Goal: Transaction & Acquisition: Purchase product/service

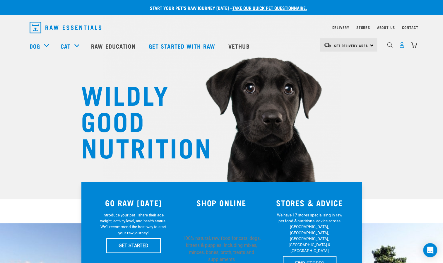
click at [401, 48] on img "dropdown navigation" at bounding box center [402, 45] width 6 height 6
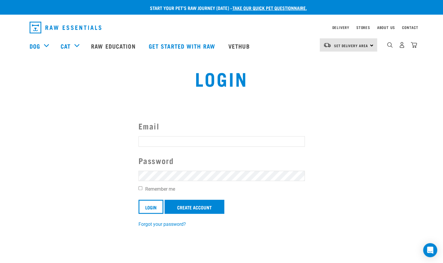
click at [219, 137] on input "Email" at bounding box center [221, 141] width 166 height 11
type input "cornishmakira@gmail.com"
click at [165, 187] on label "Remember me" at bounding box center [221, 189] width 166 height 7
click at [142, 187] on input "Remember me" at bounding box center [140, 188] width 4 height 4
checkbox input "true"
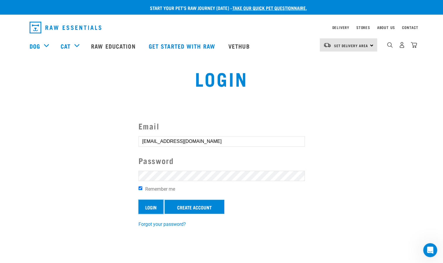
click at [152, 204] on input "Login" at bounding box center [150, 207] width 25 height 14
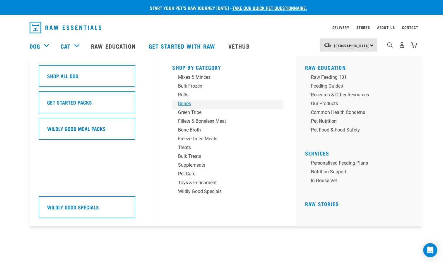
click at [185, 104] on div "Bones" at bounding box center [223, 103] width 91 height 7
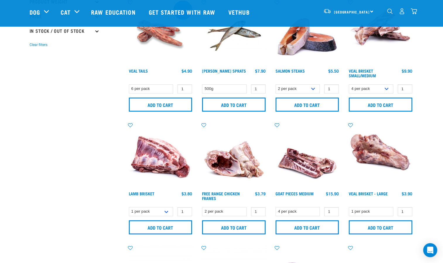
scroll to position [166, 0]
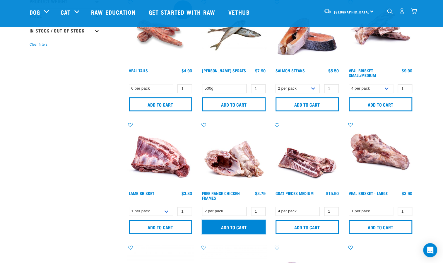
click at [239, 221] on input "Add to cart" at bounding box center [234, 227] width 64 height 14
click at [21, 129] on button "delete" at bounding box center [18, 131] width 6 height 6
click at [236, 223] on input "Add to cart" at bounding box center [234, 227] width 64 height 14
click at [6, 136] on div "There are 0 items left in stock of Lamb Ears with Wool, please remove this item…" at bounding box center [0, 131] width 12 height 23
click at [0, 21] on article "There are 0 items left in stock of Lamb Ears with Wool, please remove this item…" at bounding box center [0, 131] width 0 height 263
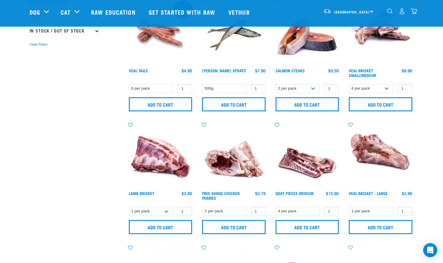
click at [21, 133] on button "delete" at bounding box center [18, 131] width 6 height 6
click at [412, 12] on img "dropdown navigation" at bounding box center [414, 11] width 6 height 6
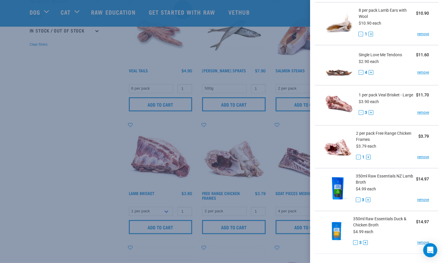
scroll to position [299, 0]
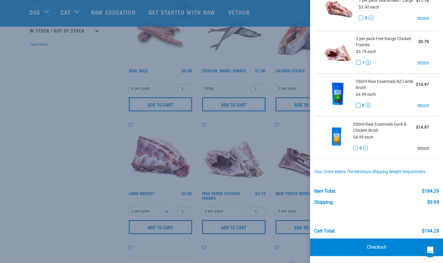
click at [420, 150] on link "remove" at bounding box center [423, 147] width 12 height 5
click at [419, 107] on link "remove" at bounding box center [423, 104] width 12 height 5
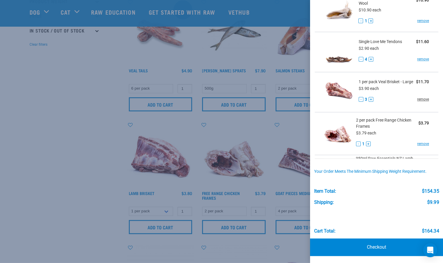
scroll to position [214, 0]
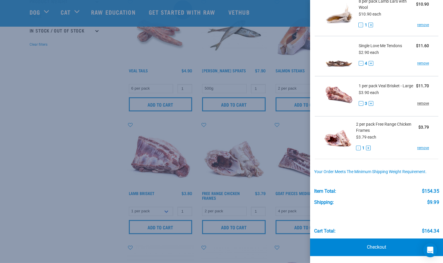
click at [419, 106] on link "remove" at bounding box center [423, 103] width 12 height 5
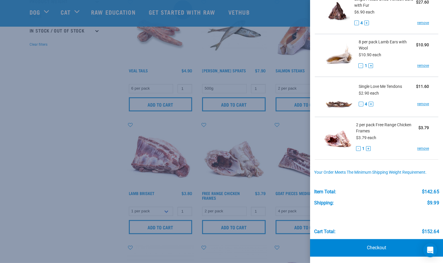
scroll to position [171, 0]
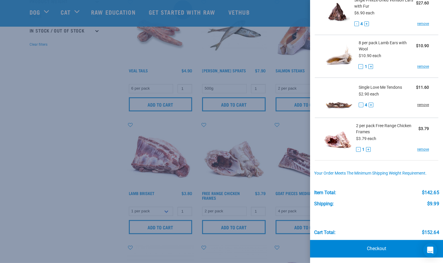
click at [419, 104] on link "remove" at bounding box center [423, 104] width 12 height 5
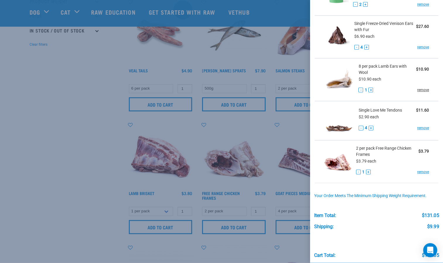
click at [417, 64] on div "8 per pack Lamb Ears with Wool $10.90" at bounding box center [393, 69] width 71 height 12
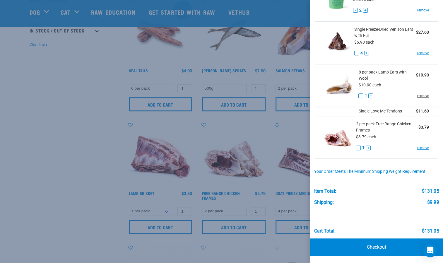
scroll to position [131, 0]
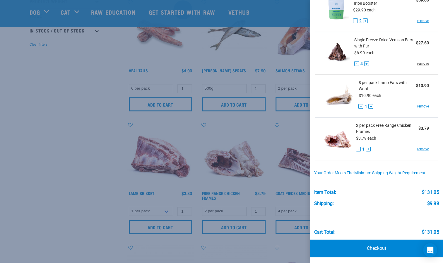
click at [417, 63] on link "remove" at bounding box center [423, 63] width 12 height 5
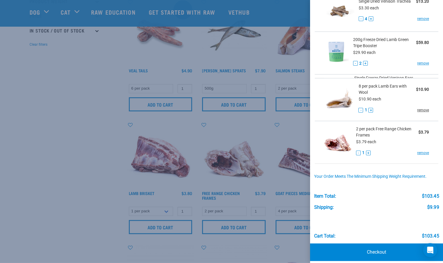
click at [419, 107] on link "remove" at bounding box center [423, 109] width 12 height 5
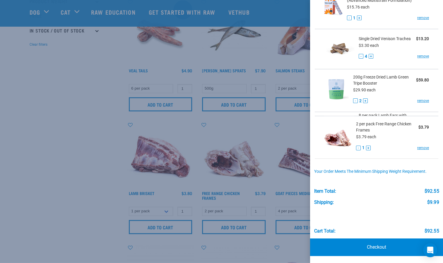
scroll to position [46, 0]
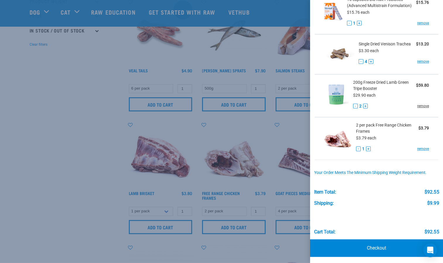
click at [417, 107] on link "remove" at bounding box center [423, 105] width 12 height 5
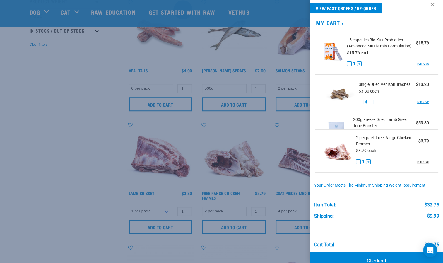
scroll to position [4, 0]
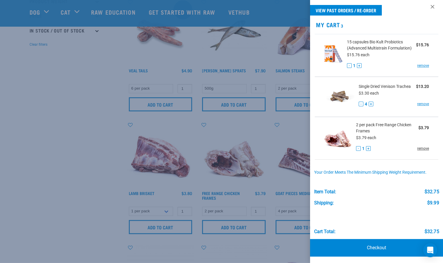
click at [418, 147] on link "remove" at bounding box center [423, 148] width 12 height 5
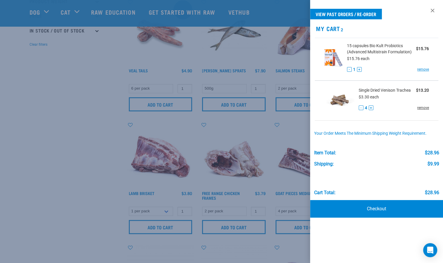
click at [420, 107] on link "remove" at bounding box center [423, 107] width 12 height 5
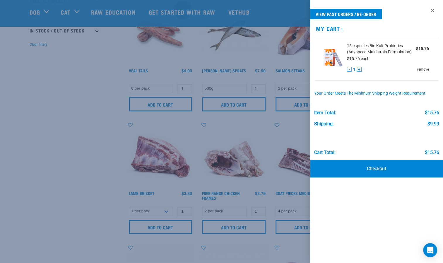
click at [423, 69] on link "remove" at bounding box center [423, 69] width 12 height 5
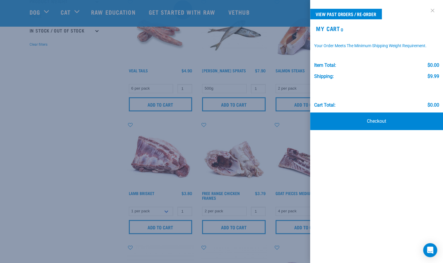
click at [431, 11] on link at bounding box center [432, 10] width 9 height 9
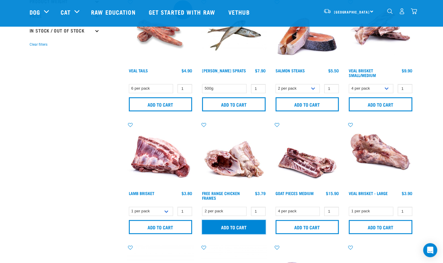
click at [246, 228] on input "Add to cart" at bounding box center [234, 227] width 64 height 14
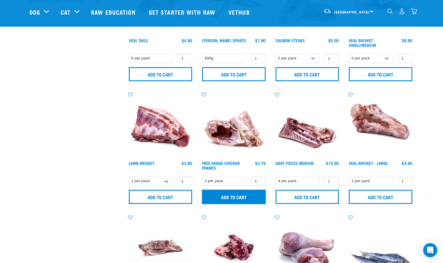
scroll to position [195, 0]
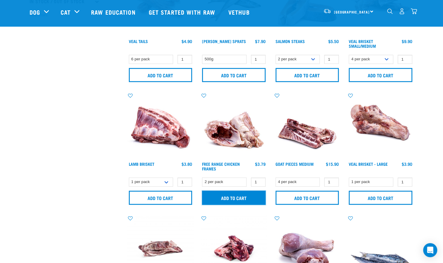
click at [228, 193] on input "Add to cart" at bounding box center [234, 198] width 64 height 14
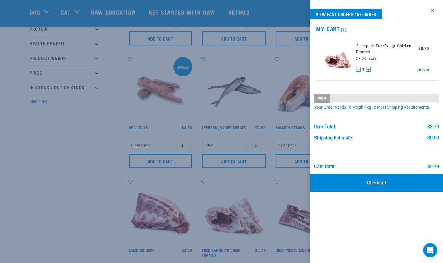
scroll to position [109, 0]
click at [66, 154] on div at bounding box center [221, 131] width 443 height 263
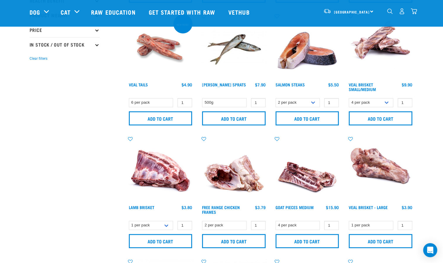
scroll to position [152, 0]
click at [387, 119] on input "Add to cart" at bounding box center [381, 118] width 64 height 14
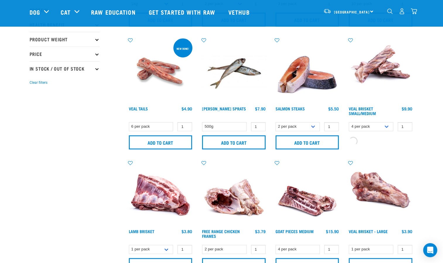
scroll to position [143, 0]
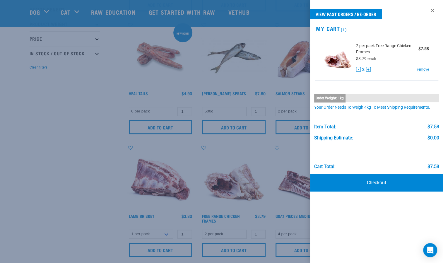
click at [94, 122] on div at bounding box center [221, 131] width 443 height 263
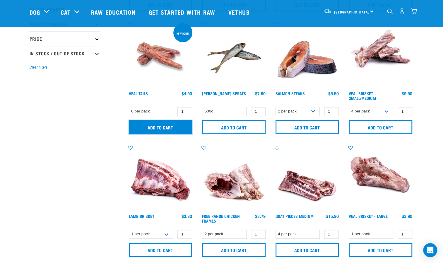
click at [147, 130] on input "Add to cart" at bounding box center [161, 127] width 64 height 14
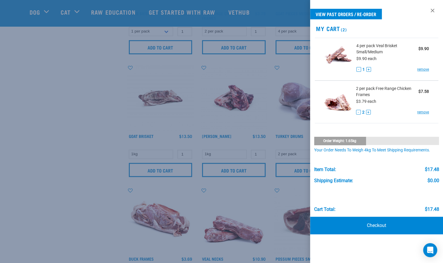
scroll to position [347, 0]
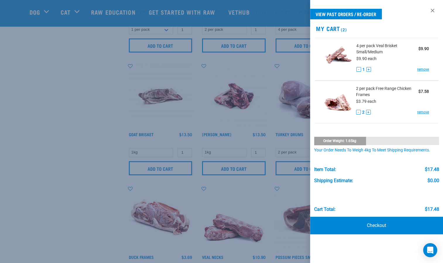
click at [94, 159] on div at bounding box center [221, 131] width 443 height 263
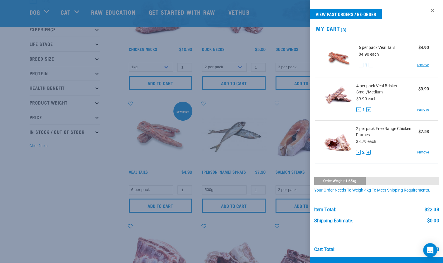
scroll to position [0, 0]
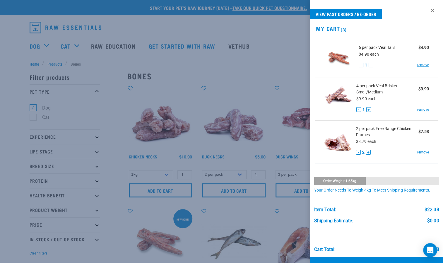
click at [270, 49] on div at bounding box center [221, 131] width 443 height 263
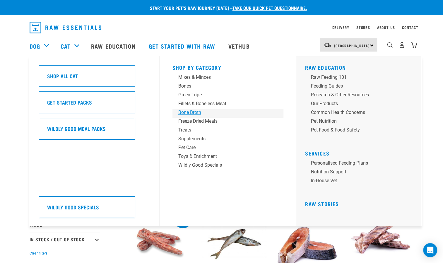
click at [191, 114] on div "Bone Broth" at bounding box center [223, 112] width 91 height 7
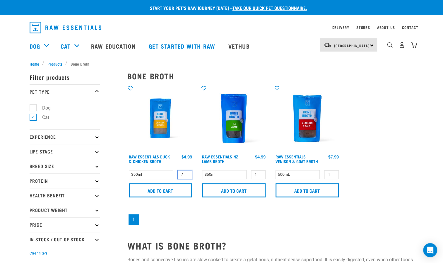
click at [186, 172] on input "2" at bounding box center [184, 174] width 15 height 9
type input "3"
click at [186, 172] on input "3" at bounding box center [184, 174] width 15 height 9
type input "2"
click at [260, 173] on input "2" at bounding box center [258, 174] width 15 height 9
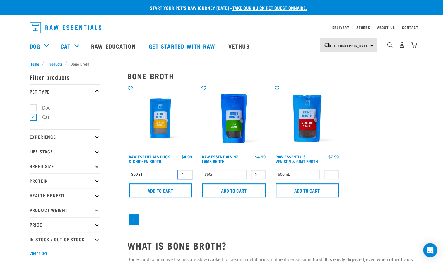
type input "2"
click at [185, 176] on input "2" at bounding box center [184, 174] width 15 height 9
type input "3"
click at [258, 173] on input "3" at bounding box center [258, 174] width 15 height 9
type input "3"
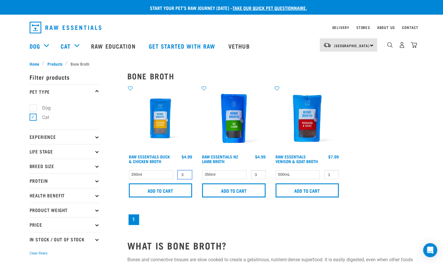
click at [186, 174] on input "3" at bounding box center [184, 174] width 15 height 9
click at [179, 183] on input "Add to cart" at bounding box center [161, 190] width 64 height 14
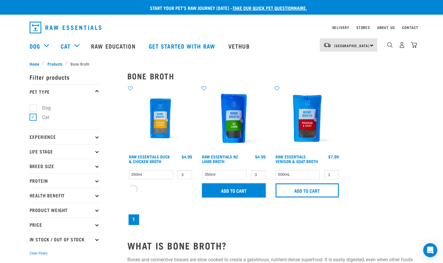
click at [230, 191] on input "Add to cart" at bounding box center [234, 190] width 64 height 14
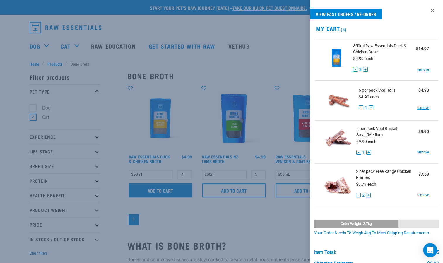
click at [157, 191] on div at bounding box center [221, 131] width 443 height 263
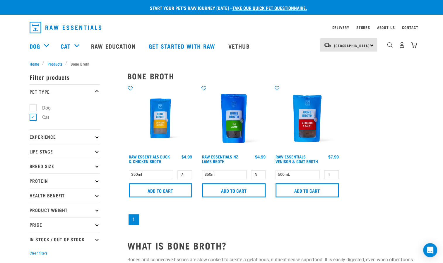
click at [414, 50] on div "10" at bounding box center [402, 44] width 30 height 13
click at [167, 192] on input "Add to cart" at bounding box center [161, 190] width 64 height 14
click at [240, 84] on div "3 0 100 Add to cart" at bounding box center [233, 143] width 73 height 123
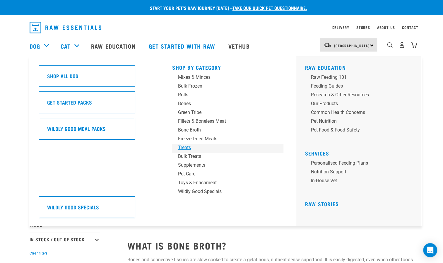
click at [188, 146] on div "Treats" at bounding box center [223, 147] width 91 height 7
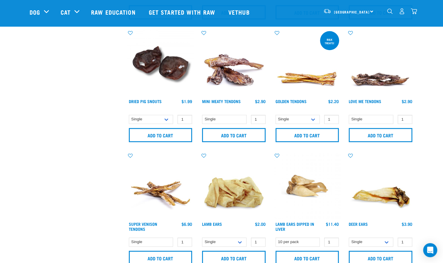
scroll to position [258, 0]
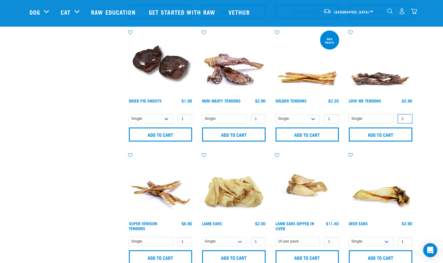
click at [404, 116] on input "2" at bounding box center [404, 118] width 15 height 9
click at [404, 116] on input "3" at bounding box center [404, 118] width 15 height 9
type input "4"
click at [406, 118] on input "4" at bounding box center [404, 118] width 15 height 9
click at [383, 132] on input "Add to cart" at bounding box center [381, 134] width 64 height 14
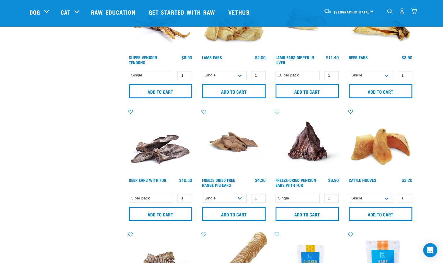
scroll to position [424, 0]
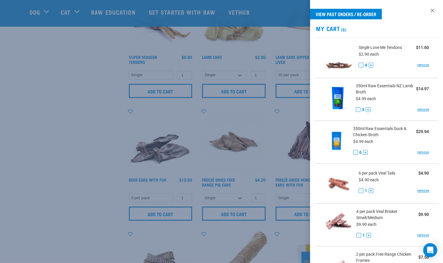
click at [21, 166] on div at bounding box center [221, 131] width 443 height 263
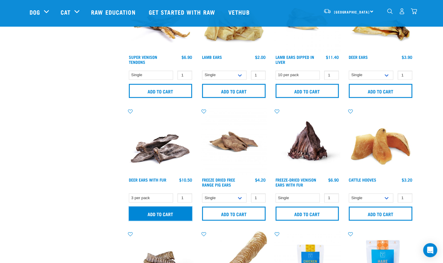
click at [166, 211] on input "Add to cart" at bounding box center [161, 213] width 64 height 14
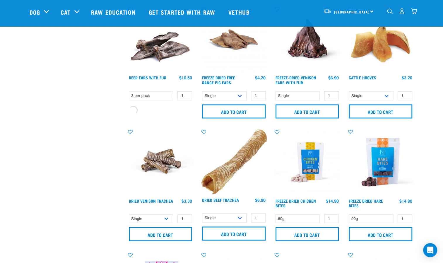
scroll to position [526, 0]
click at [186, 215] on input "2" at bounding box center [184, 218] width 15 height 9
type input "3"
click at [186, 215] on input "3" at bounding box center [184, 218] width 15 height 9
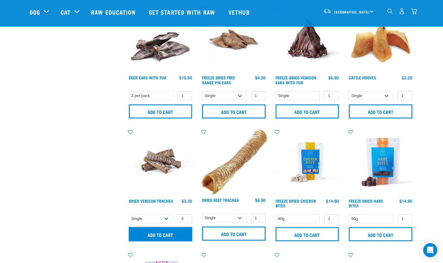
click at [176, 228] on input "Add to cart" at bounding box center [161, 234] width 64 height 14
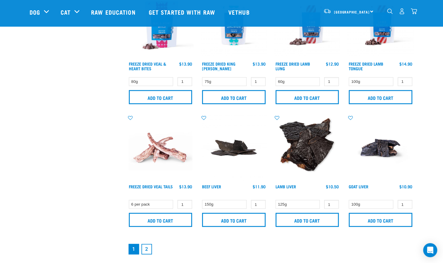
scroll to position [796, 0]
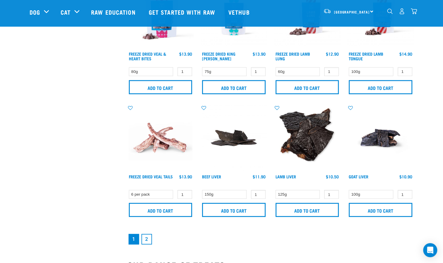
click at [149, 236] on link "2" at bounding box center [146, 239] width 11 height 11
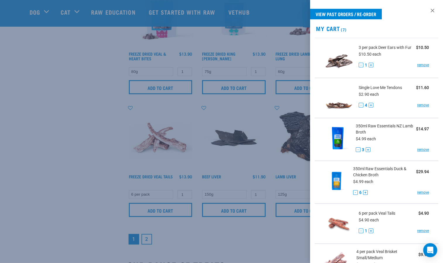
click at [86, 179] on div at bounding box center [221, 131] width 443 height 263
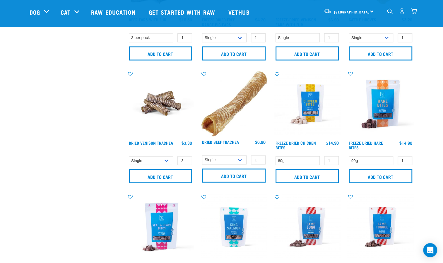
scroll to position [585, 0]
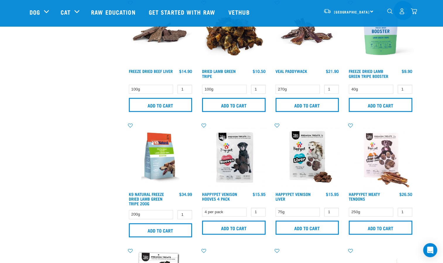
scroll to position [289, 0]
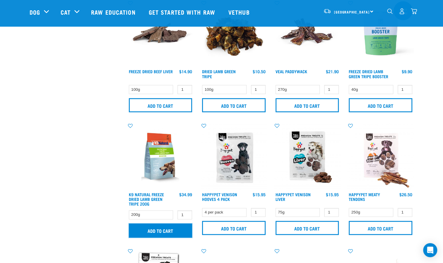
click at [181, 231] on input "Add to cart" at bounding box center [161, 230] width 64 height 14
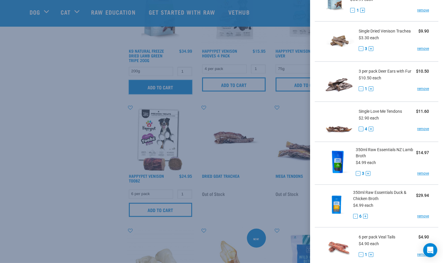
scroll to position [59, 0]
click at [362, 128] on button "-" at bounding box center [360, 128] width 5 height 5
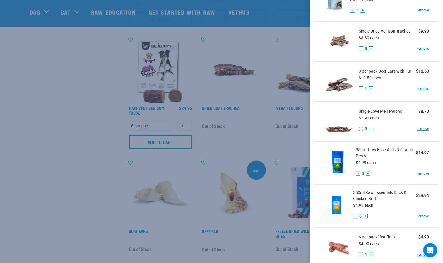
scroll to position [516, 0]
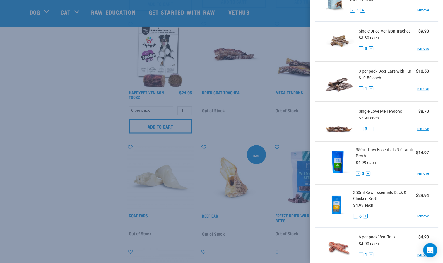
click at [134, 150] on div at bounding box center [221, 131] width 443 height 263
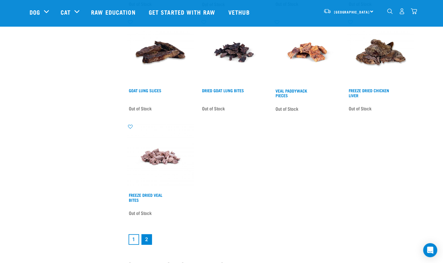
scroll to position [750, 0]
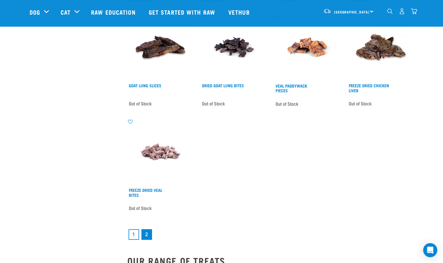
click at [134, 234] on link "1" at bounding box center [133, 234] width 11 height 11
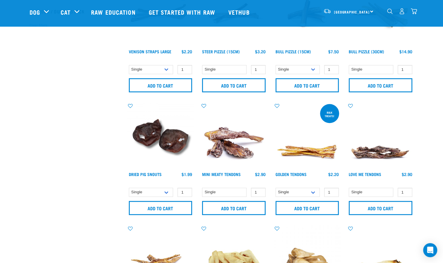
scroll to position [185, 0]
click at [259, 188] on input "1" at bounding box center [258, 191] width 15 height 9
click at [260, 189] on input "2" at bounding box center [258, 191] width 15 height 9
click at [260, 189] on input "3" at bounding box center [258, 191] width 15 height 9
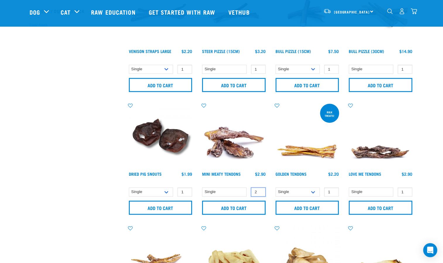
click at [258, 193] on input "2" at bounding box center [258, 191] width 15 height 9
type input "1"
click at [258, 193] on input "1" at bounding box center [258, 191] width 15 height 9
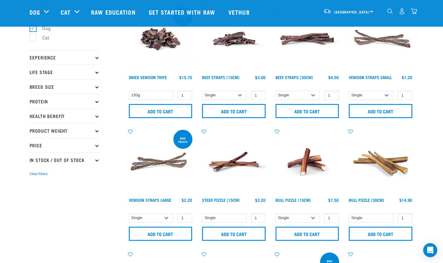
scroll to position [37, 0]
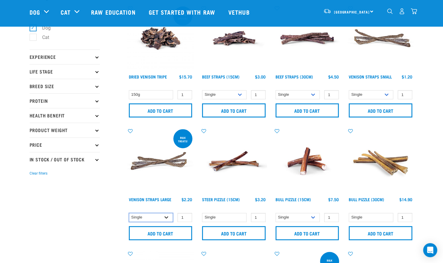
click at [165, 216] on select "Single Bulk (25 Large) Bulk (50 Large)" at bounding box center [151, 217] width 44 height 9
click at [186, 216] on input "2" at bounding box center [184, 217] width 15 height 9
type input "3"
click at [186, 216] on input "3" at bounding box center [184, 217] width 15 height 9
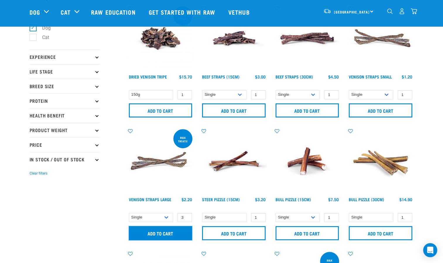
click at [173, 226] on input "Add to cart" at bounding box center [161, 233] width 64 height 14
click at [95, 86] on p "Breed Size" at bounding box center [65, 86] width 70 height 15
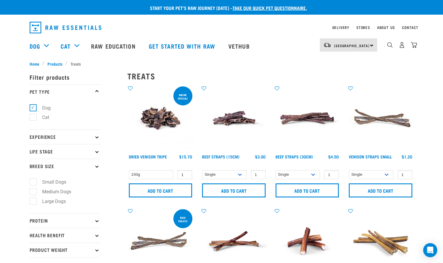
scroll to position [0, 0]
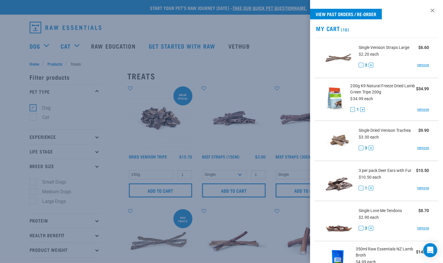
click at [267, 67] on div at bounding box center [221, 131] width 443 height 263
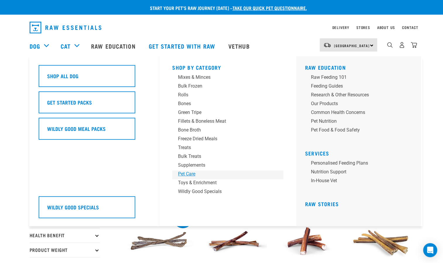
click at [191, 175] on div "Pet Care" at bounding box center [223, 173] width 91 height 7
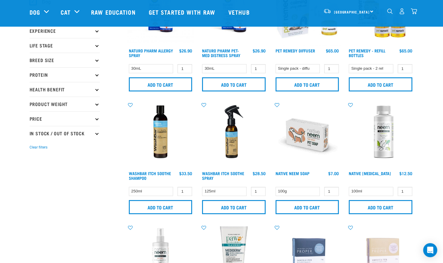
scroll to position [62, 0]
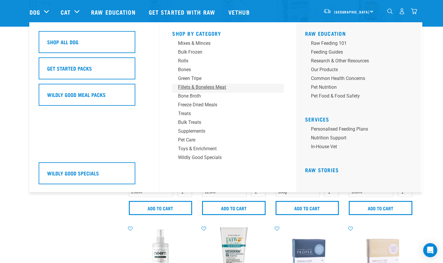
click at [191, 88] on div "Fillets & Boneless Meat" at bounding box center [223, 87] width 91 height 7
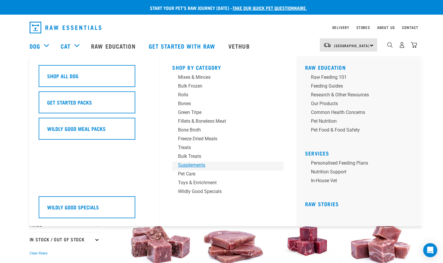
click at [193, 168] on div "Supplements" at bounding box center [223, 165] width 91 height 7
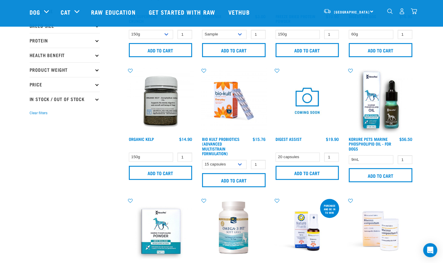
scroll to position [98, 0]
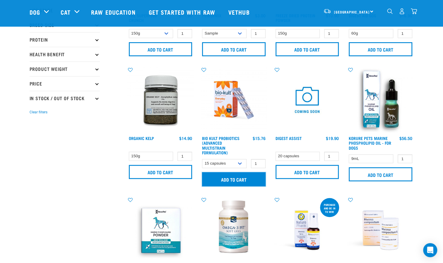
click at [250, 177] on input "Add to cart" at bounding box center [234, 179] width 64 height 14
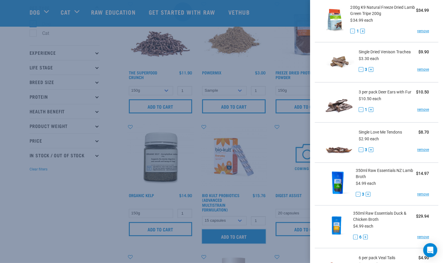
scroll to position [121, 0]
click at [369, 108] on button "+" at bounding box center [370, 109] width 5 height 5
click at [369, 67] on button "+" at bounding box center [370, 69] width 5 height 5
click at [369, 146] on div "- 3 +" at bounding box center [365, 149] width 15 height 6
click at [370, 148] on button "+" at bounding box center [370, 149] width 5 height 5
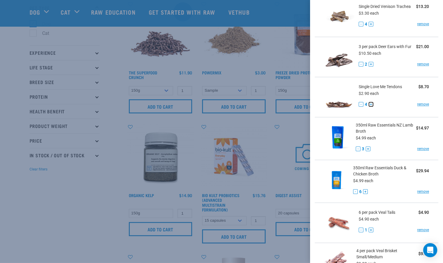
scroll to position [167, 0]
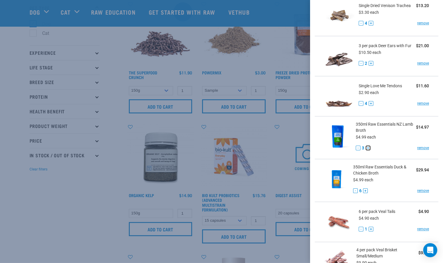
click at [366, 147] on button "+" at bounding box center [368, 147] width 5 height 5
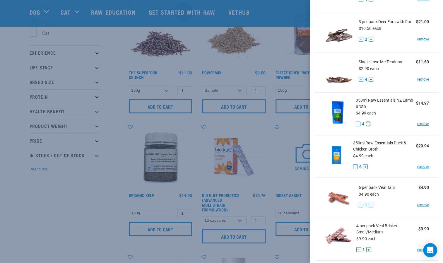
scroll to position [193, 0]
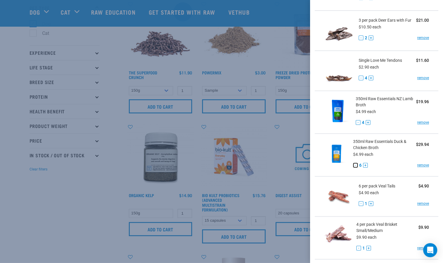
click at [354, 163] on button "-" at bounding box center [355, 165] width 5 height 5
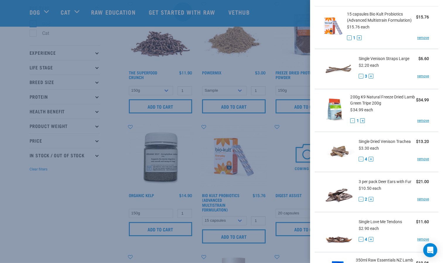
scroll to position [0, 0]
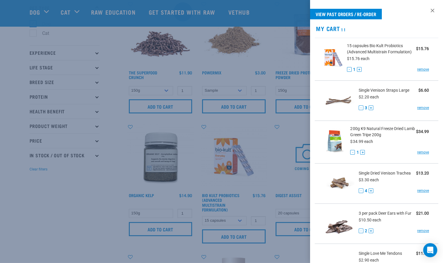
click at [70, 180] on div at bounding box center [221, 131] width 443 height 263
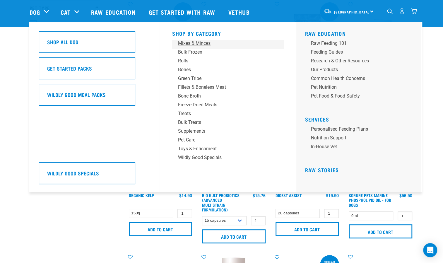
click at [205, 41] on div "Mixes & Minces" at bounding box center [223, 43] width 91 height 7
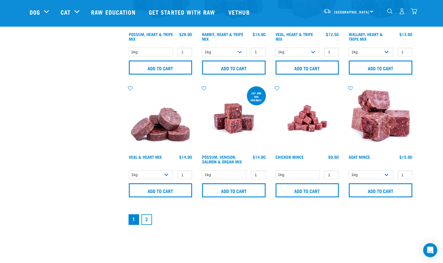
scroll to position [815, 0]
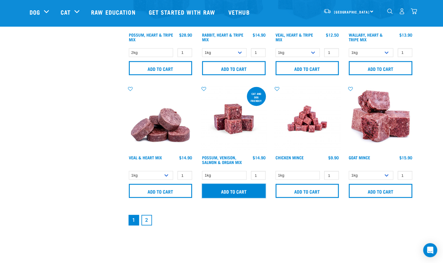
click at [227, 186] on input "Add to cart" at bounding box center [234, 191] width 64 height 14
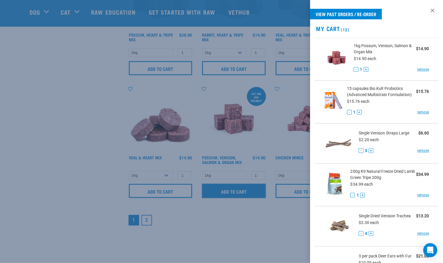
scroll to position [1, 0]
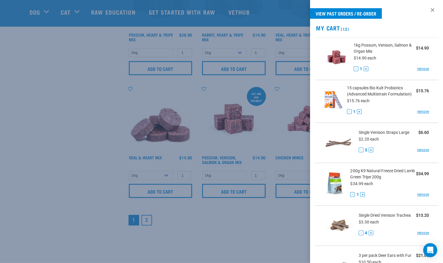
click at [90, 112] on div at bounding box center [221, 131] width 443 height 263
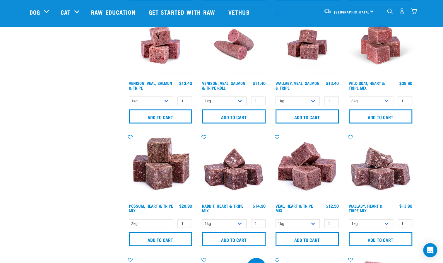
scroll to position [608, 0]
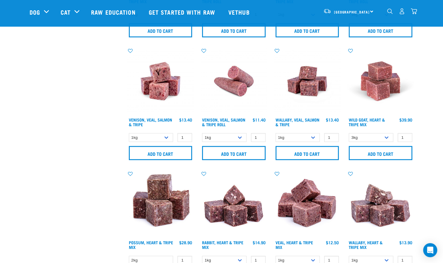
click at [411, 11] on img "dropdown navigation" at bounding box center [414, 11] width 6 height 6
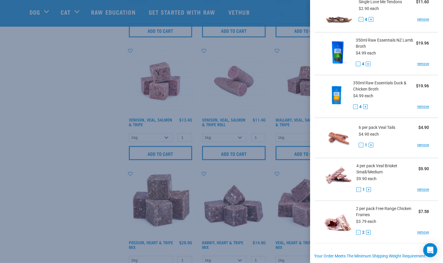
scroll to position [376, 0]
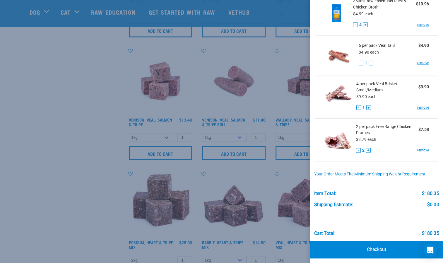
click at [81, 86] on div at bounding box center [221, 131] width 443 height 263
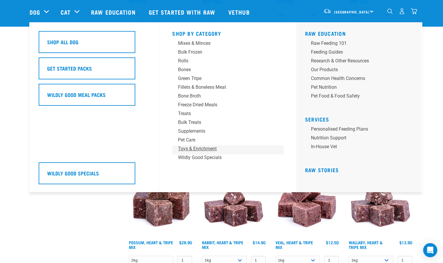
click at [193, 149] on div "Toys & Enrichment" at bounding box center [223, 148] width 91 height 7
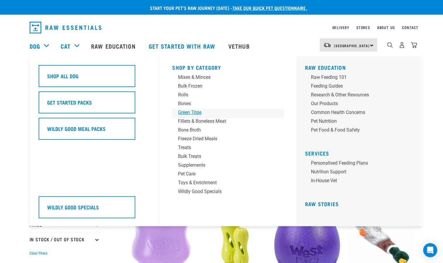
click at [191, 112] on div "Green Tripe" at bounding box center [223, 112] width 91 height 7
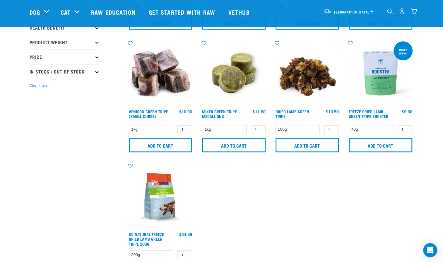
scroll to position [124, 0]
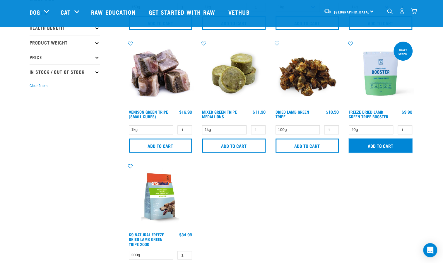
click at [389, 150] on input "Add to cart" at bounding box center [381, 145] width 64 height 14
click at [412, 14] on img "dropdown navigation" at bounding box center [414, 11] width 6 height 6
click at [414, 13] on img "dropdown navigation" at bounding box center [414, 11] width 6 height 6
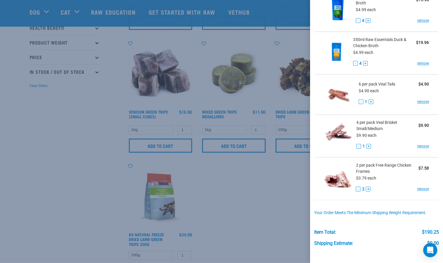
scroll to position [418, 0]
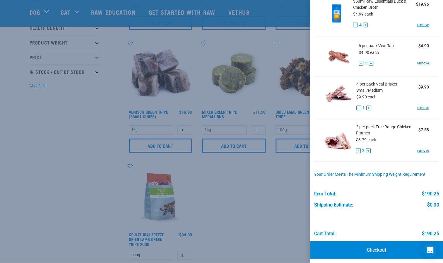
click at [376, 244] on link "Checkout" at bounding box center [376, 250] width 133 height 18
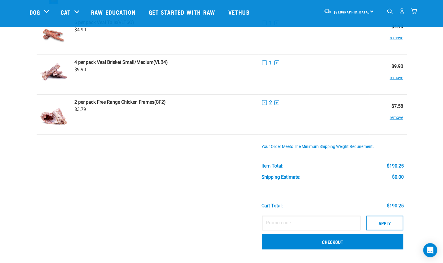
scroll to position [433, 0]
click at [315, 213] on td "Apply Checkout" at bounding box center [332, 232] width 148 height 41
click at [306, 218] on input "text" at bounding box center [311, 222] width 98 height 15
paste input "MAKIRA200"
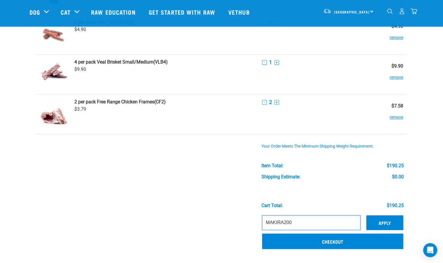
type input "MAKIRA200"
click at [384, 219] on button "Apply" at bounding box center [384, 222] width 37 height 15
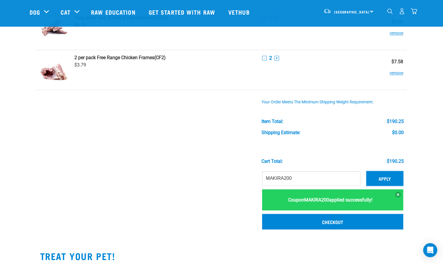
scroll to position [480, 0]
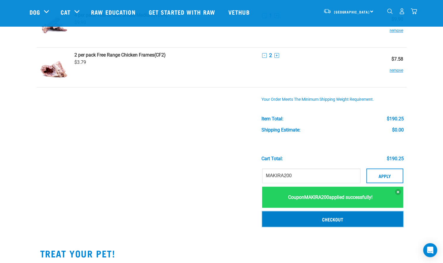
click at [333, 222] on link "Checkout" at bounding box center [332, 218] width 141 height 15
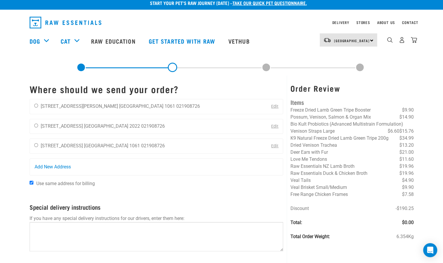
scroll to position [7, 0]
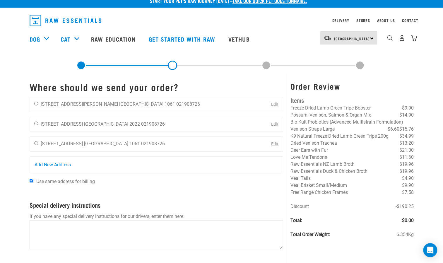
click at [272, 102] on link "Edit" at bounding box center [274, 104] width 7 height 5
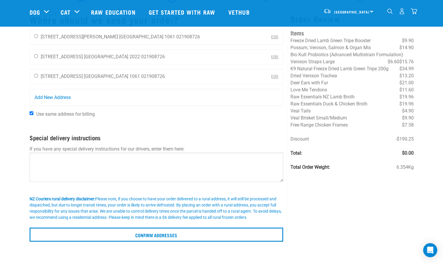
scroll to position [0, 0]
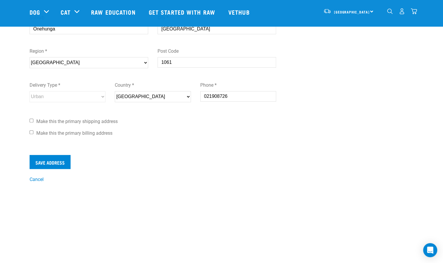
scroll to position [152, 0]
click at [32, 177] on link "Cancel" at bounding box center [37, 180] width 14 height 6
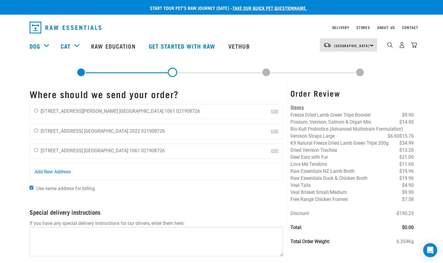
scroll to position [22, 0]
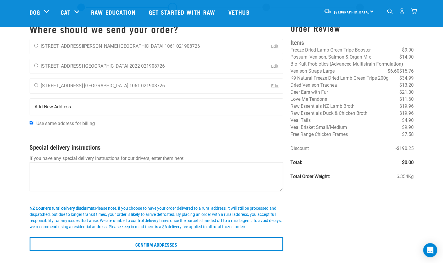
click at [61, 107] on span "Add New Address" at bounding box center [53, 106] width 36 height 7
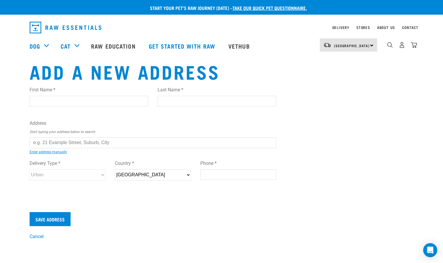
click at [82, 101] on input "First Name *" at bounding box center [89, 101] width 119 height 11
type input "Makira"
type input "Cornish"
type input "1/33 Grove Road, Papakura"
click at [207, 172] on input "Phone *" at bounding box center [238, 174] width 76 height 11
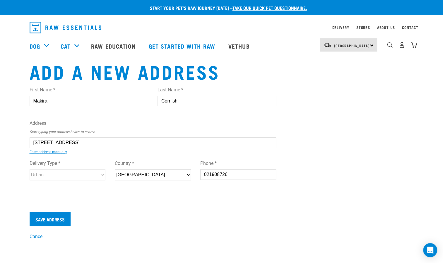
type input "021908726"
click at [185, 148] on div "First Name * Makira Last Name * Cornish Address Start typing your address below…" at bounding box center [153, 139] width 247 height 114
click at [109, 141] on input "1/33 Grove Road, Papakura" at bounding box center [153, 142] width 247 height 11
click at [30, 212] on input "Save Address" at bounding box center [50, 219] width 41 height 14
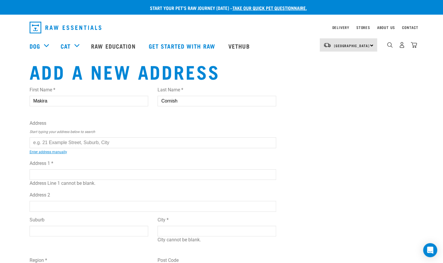
click at [0, 188] on article "Couldn’t save address." at bounding box center [0, 131] width 0 height 263
click at [11, 124] on button "delete" at bounding box center [9, 121] width 6 height 6
click at [0, 166] on article "Couldn’t save address." at bounding box center [0, 131] width 0 height 263
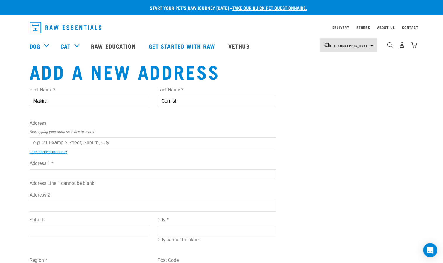
click at [107, 147] on input "text" at bounding box center [153, 142] width 247 height 11
click at [48, 150] on link "Enter address manually" at bounding box center [48, 152] width 37 height 4
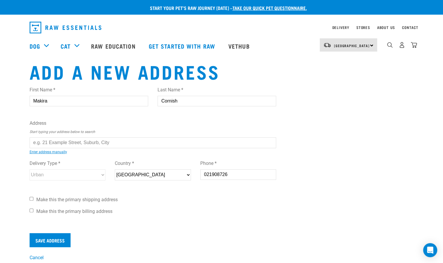
click at [56, 143] on input "text" at bounding box center [153, 142] width 247 height 11
type input "1"
type input "2"
click at [36, 147] on ul "33 Grove Road , Addington, Christchurch 8024 33 Grove Road , Kelburn, Wellingto…" at bounding box center [36, 147] width 0 height 0
type input "33 Grove Road, Papakura 2110"
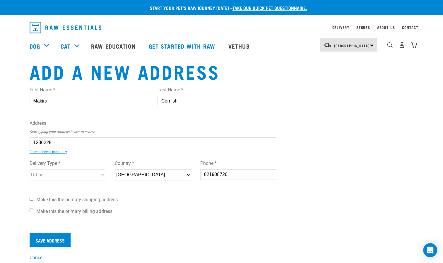
type input "33 Grove Road"
type input "Papakura"
type input "Auckland"
select select "AUK"
type input "2110"
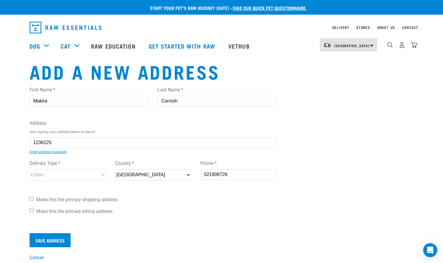
select select "Urban"
click at [34, 142] on input "33 Grove Road, Papakura 2110" at bounding box center [153, 142] width 247 height 11
click at [36, 147] on ul "1/33 Grove Road, Papakura 2110 33A Grove Road, Papakura 2110" at bounding box center [36, 147] width 0 height 0
type input "1/33 Grove Road, Papakura 2110"
type input "[STREET_ADDRESS]"
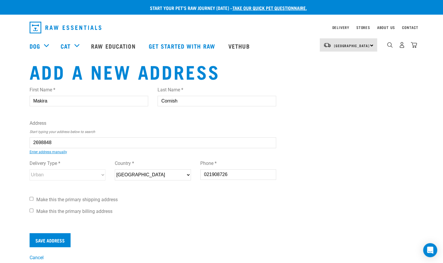
select select "AUK"
select select "Urban"
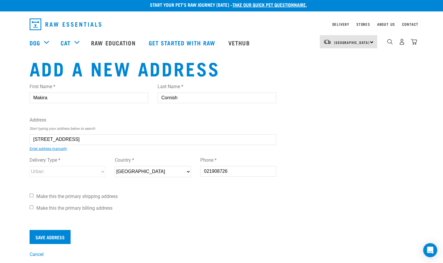
scroll to position [4, 0]
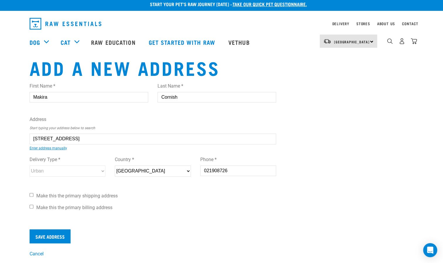
type input "1/33 Grove Road, Papakura 2110"
click at [32, 193] on input "Make this the primary shipping address" at bounding box center [32, 195] width 4 height 4
checkbox input "true"
click at [30, 205] on input "Make this the primary billing address" at bounding box center [32, 207] width 4 height 4
checkbox input "true"
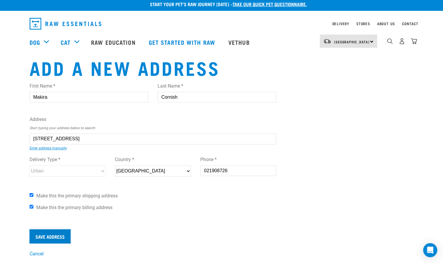
click at [52, 238] on input "Save Address" at bounding box center [50, 236] width 41 height 14
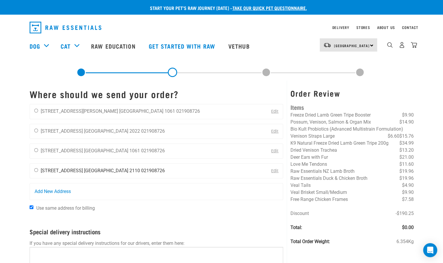
click at [36, 168] on input "radio" at bounding box center [36, 170] width 4 height 4
radio input "true"
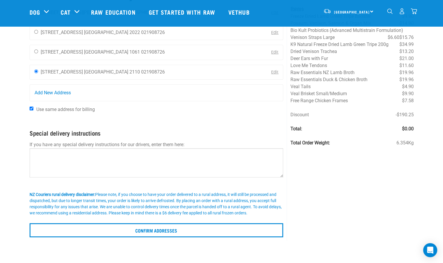
scroll to position [56, 0]
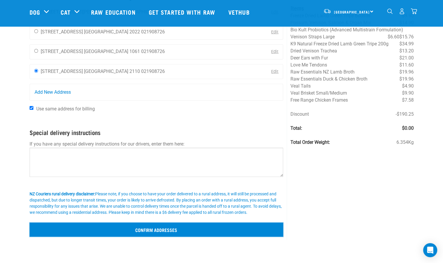
click at [160, 226] on input "Confirm addresses" at bounding box center [157, 229] width 254 height 14
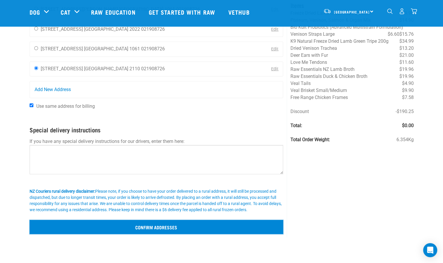
scroll to position [58, 0]
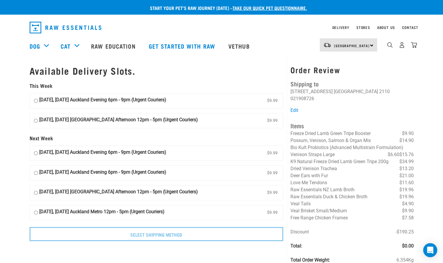
click at [187, 121] on label "[DATE], [DATE] [GEOGRAPHIC_DATA] Afternoon 12pm - 5pm (Urgent Couriers) $9.99" at bounding box center [156, 120] width 253 height 15
click at [38, 121] on input "[DATE], [DATE] [GEOGRAPHIC_DATA] Afternoon 12pm - 5pm (Urgent Couriers) $9.99" at bounding box center [36, 120] width 4 height 9
radio input "true"
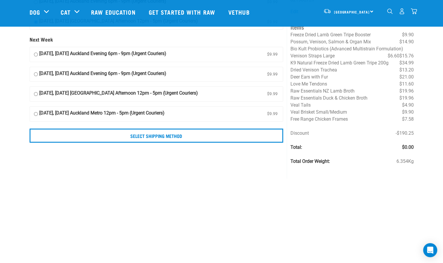
scroll to position [56, 0]
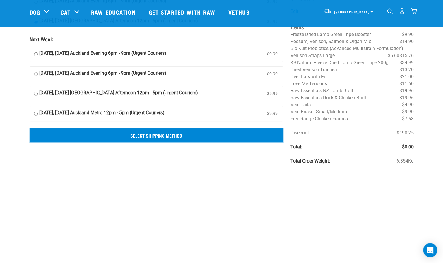
click at [216, 135] on input "Select Shipping Method" at bounding box center [157, 135] width 254 height 14
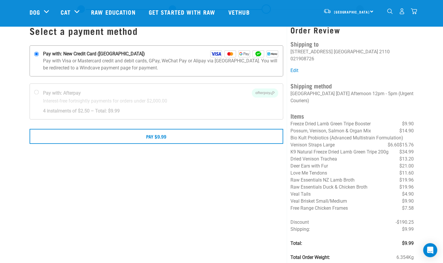
scroll to position [18, 0]
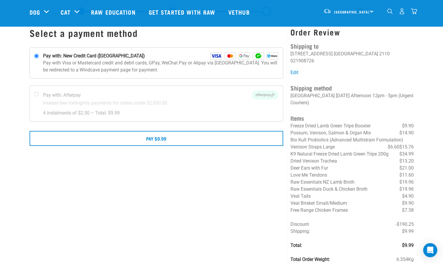
click at [413, 12] on img "dropdown navigation" at bounding box center [414, 11] width 6 height 6
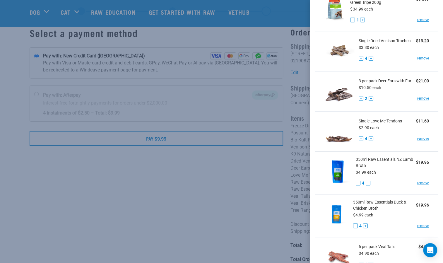
scroll to position [226, 0]
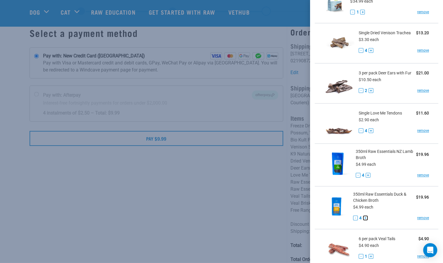
click at [363, 215] on button "+" at bounding box center [365, 217] width 5 height 5
click at [366, 175] on button "+" at bounding box center [368, 175] width 5 height 5
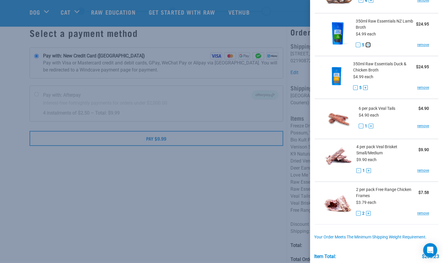
scroll to position [430, 0]
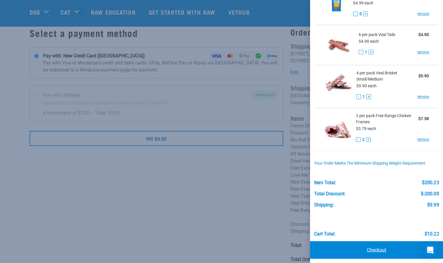
click at [367, 246] on link "Checkout" at bounding box center [376, 250] width 133 height 18
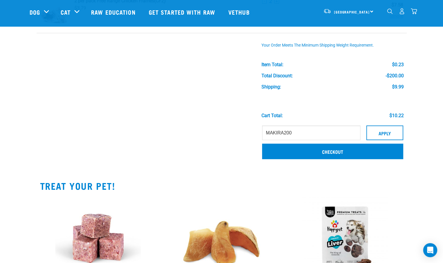
scroll to position [550, 0]
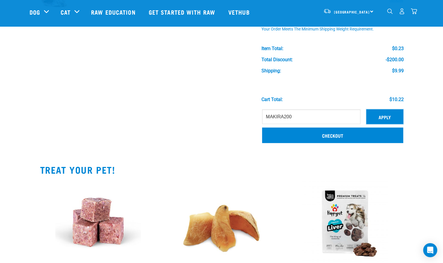
click at [383, 115] on button "Apply" at bounding box center [384, 116] width 37 height 15
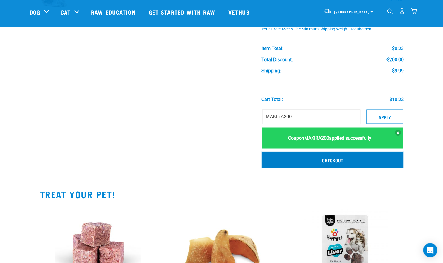
click at [324, 159] on link "Checkout" at bounding box center [332, 159] width 141 height 15
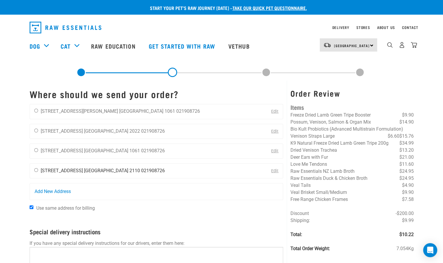
click at [99, 170] on li "[GEOGRAPHIC_DATA] 2110" at bounding box center [112, 171] width 56 height 6
click at [37, 169] on input "radio" at bounding box center [36, 170] width 4 height 4
radio input "true"
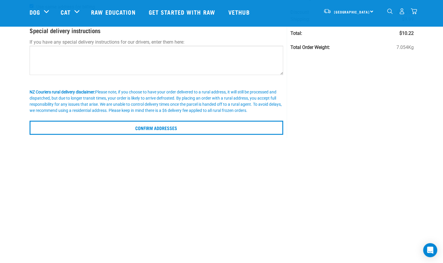
scroll to position [159, 0]
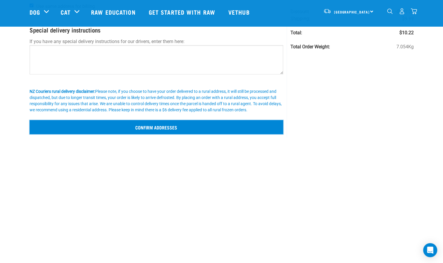
click at [139, 127] on input "Confirm addresses" at bounding box center [157, 127] width 254 height 14
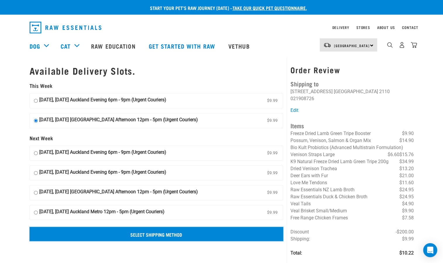
click at [181, 231] on input "Select Shipping Method" at bounding box center [157, 234] width 254 height 14
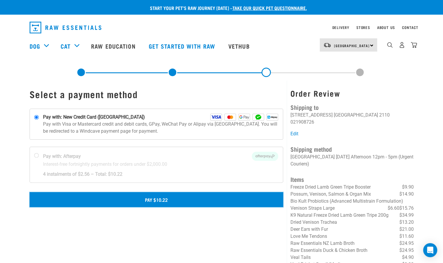
click at [143, 195] on button "Pay $10.22" at bounding box center [157, 199] width 254 height 15
click at [159, 197] on button "Pay $10.22" at bounding box center [157, 199] width 254 height 15
